Goal: Browse casually

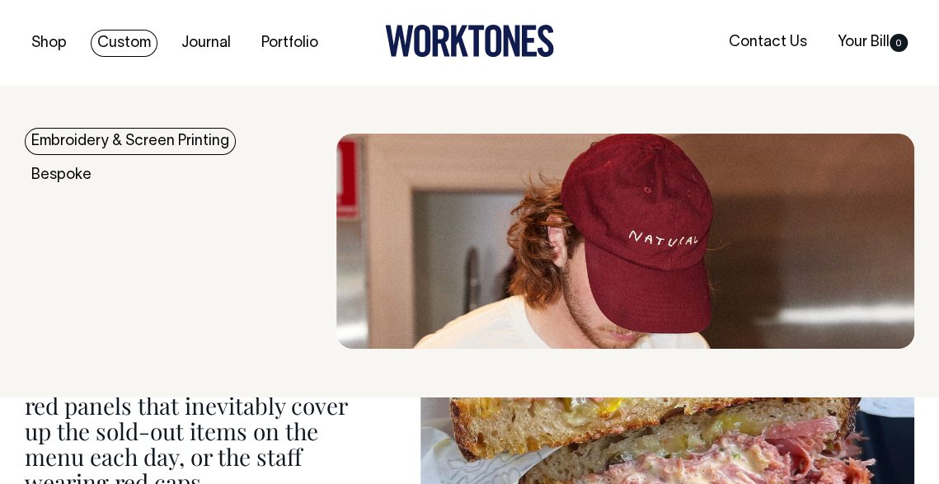
scroll to position [920, 0]
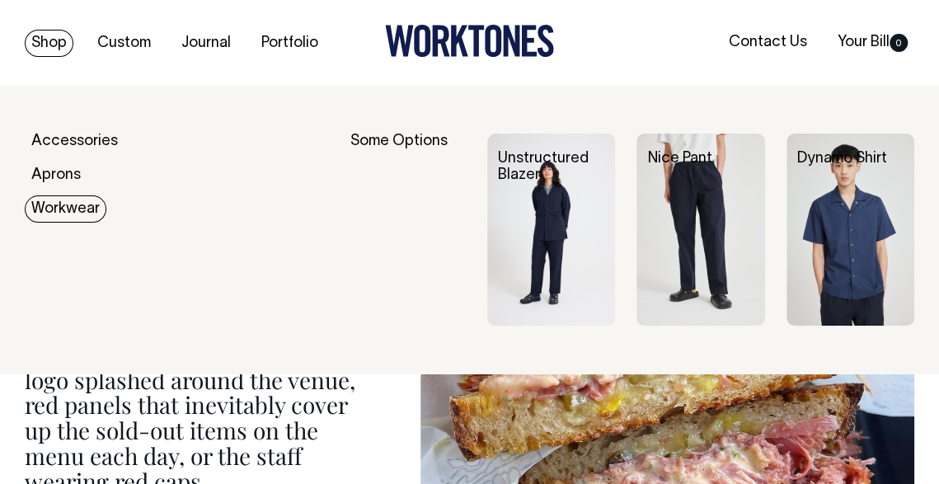
click at [64, 207] on link "Workwear" at bounding box center [66, 208] width 82 height 27
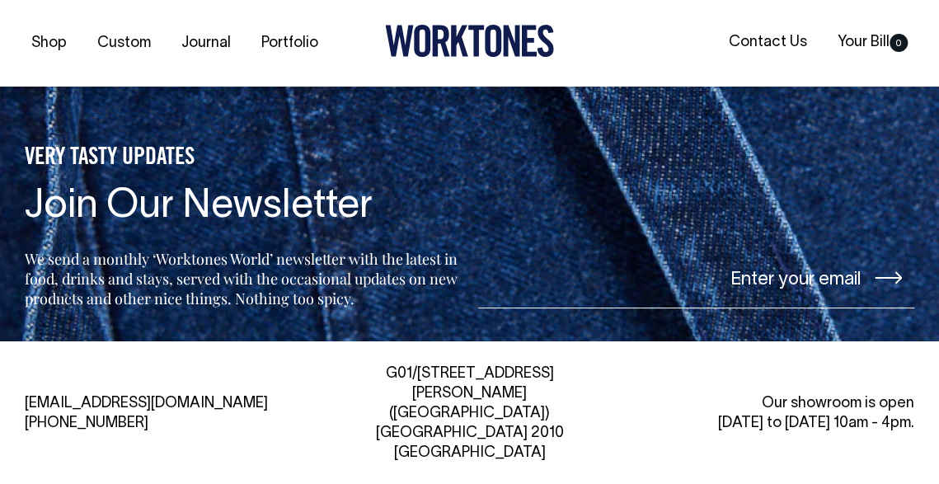
scroll to position [1640, 0]
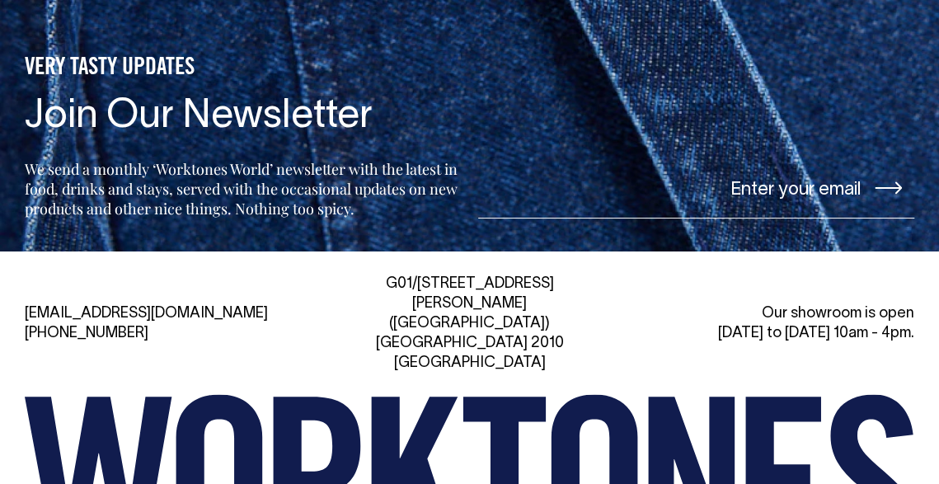
click at [651, 199] on input"] "email" at bounding box center [696, 188] width 437 height 62
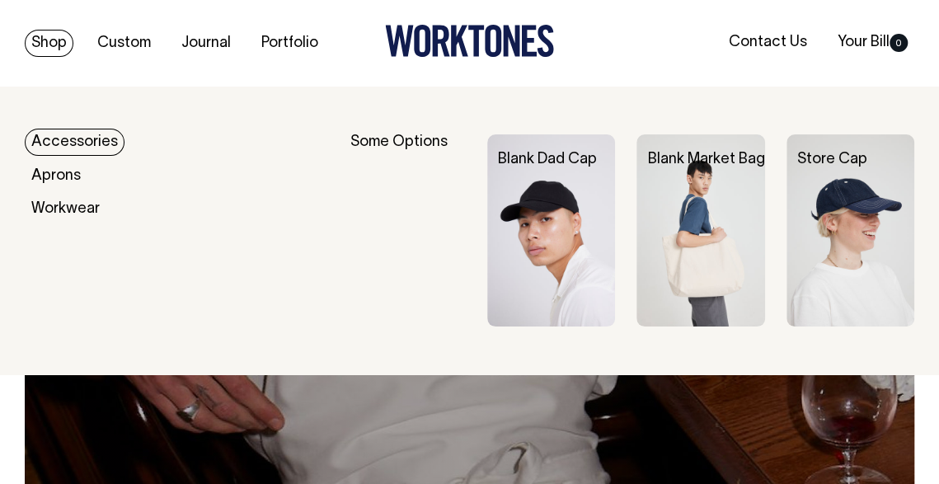
scroll to position [0, 0]
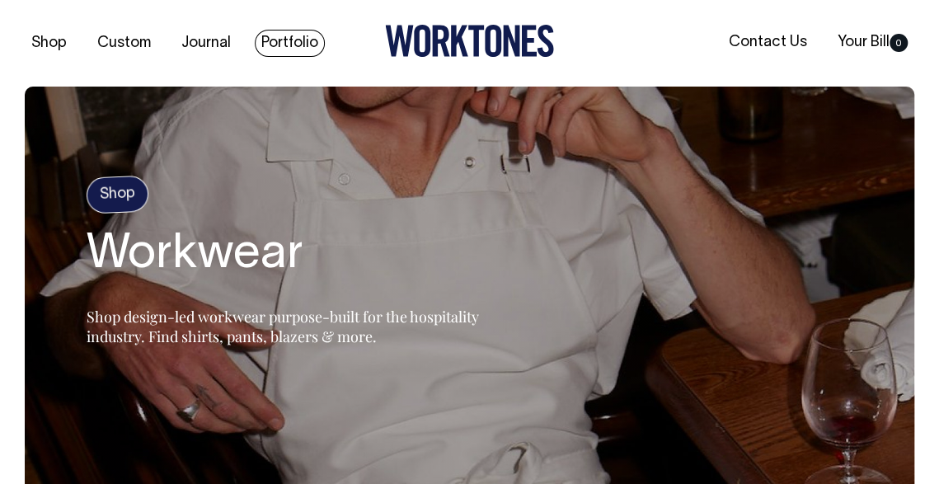
click at [276, 42] on link "Portfolio" at bounding box center [290, 43] width 70 height 27
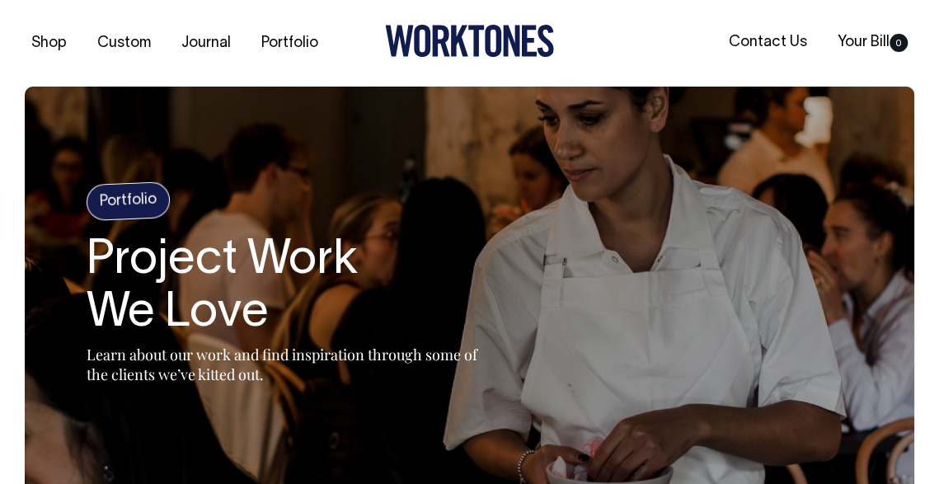
click at [276, 42] on link "Portfolio" at bounding box center [290, 43] width 70 height 27
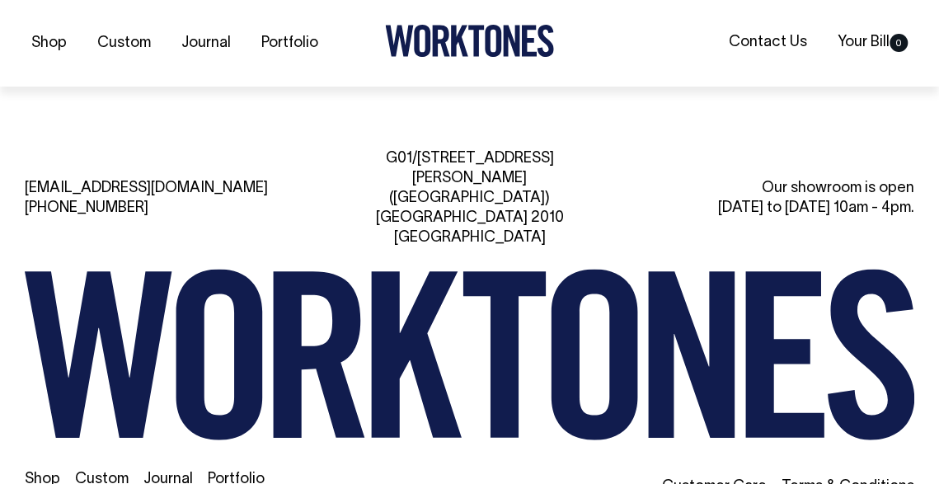
scroll to position [2465, 0]
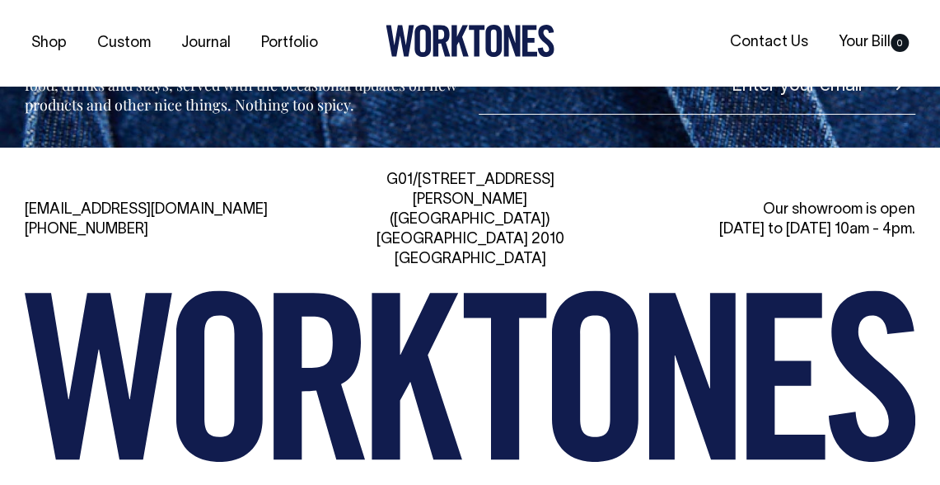
scroll to position [3506, 0]
